Goal: Task Accomplishment & Management: Complete application form

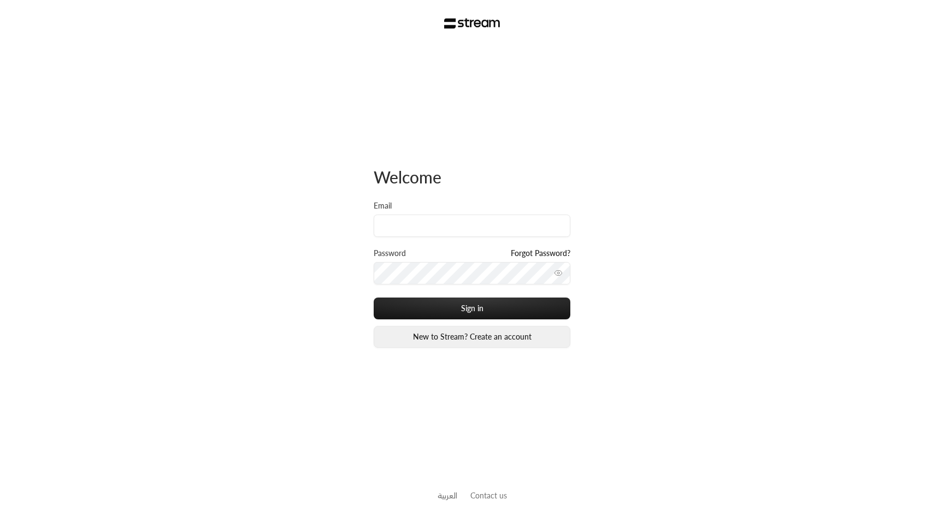
click at [416, 343] on link "New to Stream? Create an account" at bounding box center [472, 337] width 197 height 22
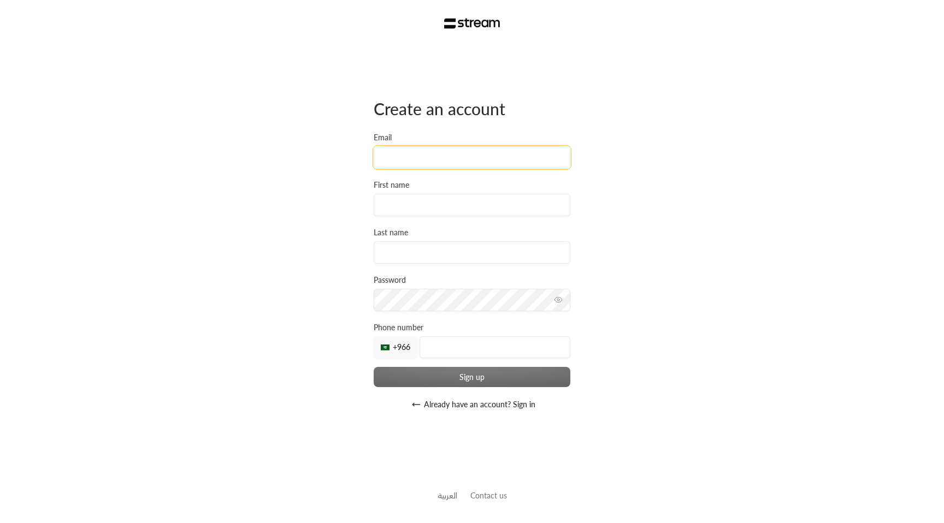
click at [429, 156] on input "Email" at bounding box center [472, 157] width 197 height 22
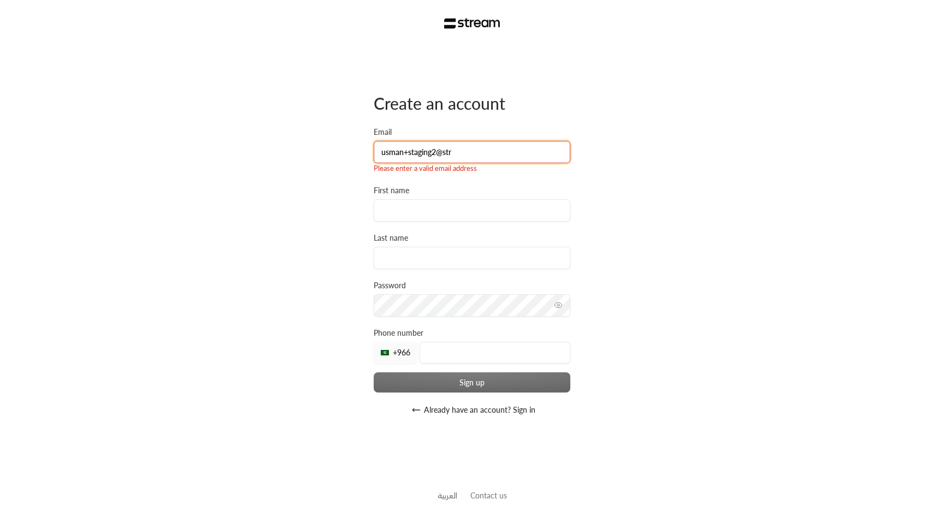
type input "usman+staging2@stre"
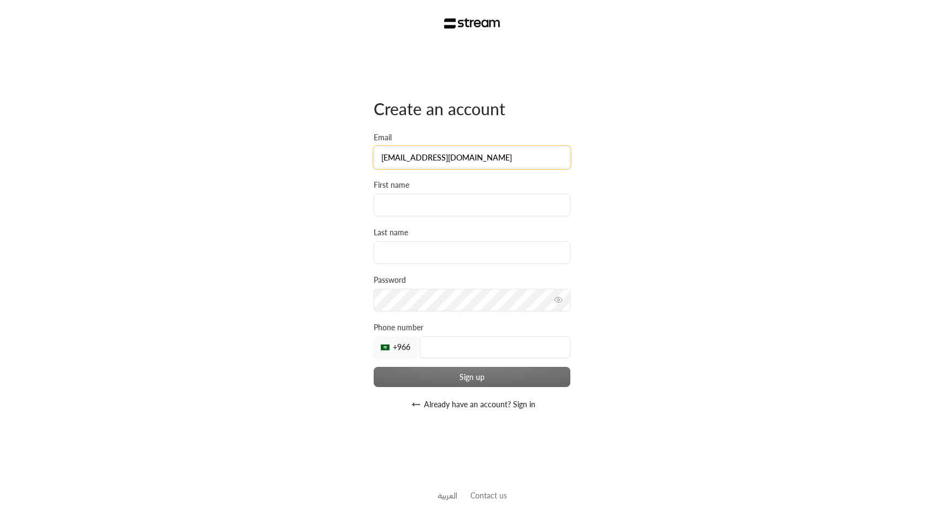
click at [440, 161] on input "[EMAIL_ADDRESS][DOMAIN_NAME]" at bounding box center [472, 157] width 197 height 22
type input "[EMAIL_ADDRESS][DOMAIN_NAME]"
type input "usman"
type input "staging3"
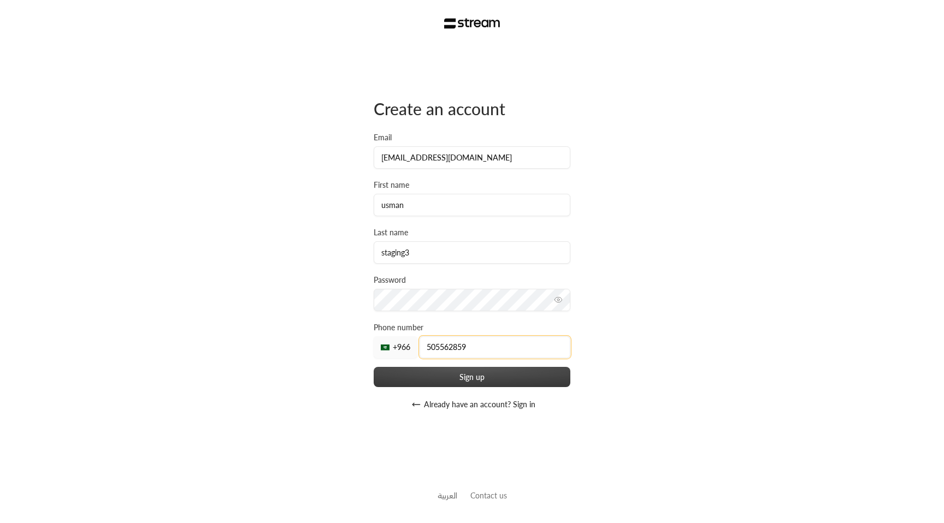
type input "505562859"
click at [426, 384] on button "Sign up" at bounding box center [472, 377] width 197 height 20
